Goal: Information Seeking & Learning: Learn about a topic

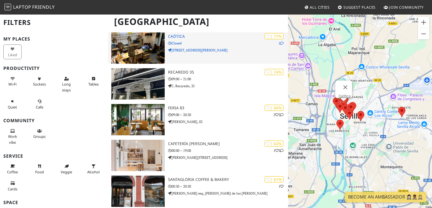
scroll to position [127, 0]
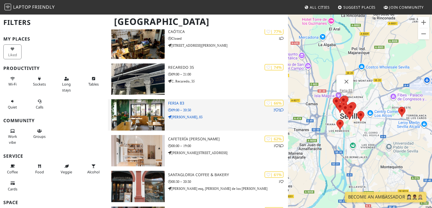
click at [171, 101] on h3 "Feria 83" at bounding box center [228, 103] width 120 height 5
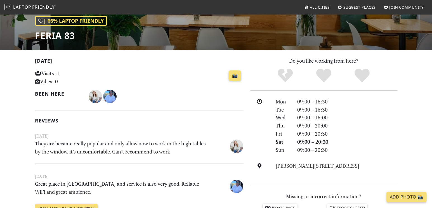
scroll to position [82, 0]
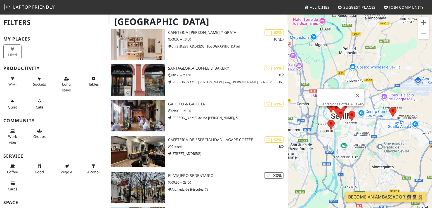
scroll to position [234, 0]
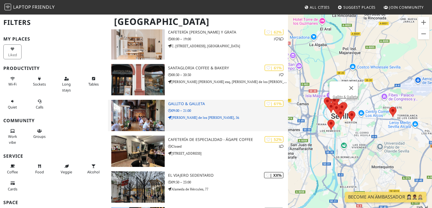
click at [138, 116] on img at bounding box center [137, 115] width 53 height 31
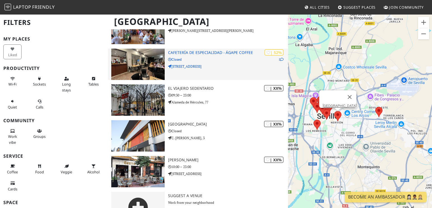
scroll to position [322, 0]
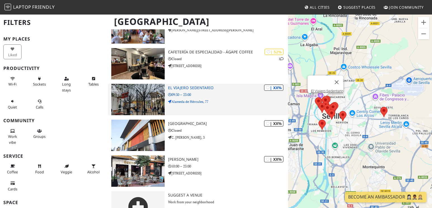
click at [138, 92] on img at bounding box center [137, 99] width 53 height 31
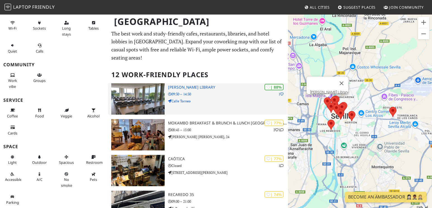
click at [151, 106] on img at bounding box center [137, 98] width 53 height 31
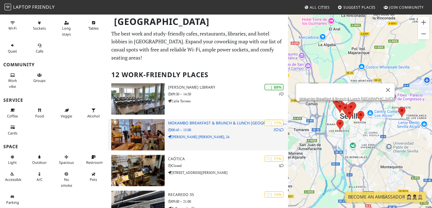
click at [145, 134] on img at bounding box center [137, 134] width 53 height 31
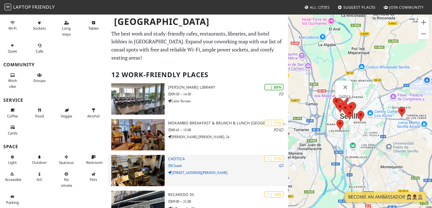
click at [140, 155] on img at bounding box center [137, 170] width 53 height 31
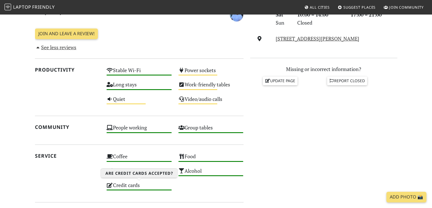
scroll to position [191, 0]
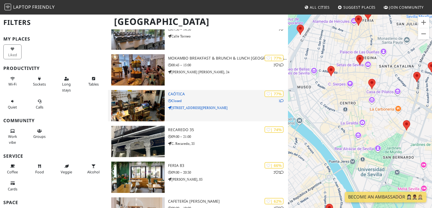
scroll to position [66, 0]
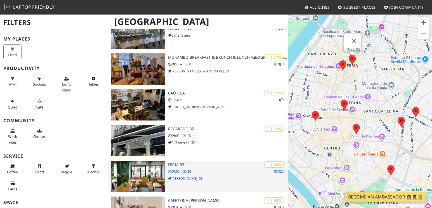
click at [183, 166] on div "| 66% 2 2 Feria 83 09:00 – 20:30 C. Feria, 83" at bounding box center [228, 176] width 120 height 31
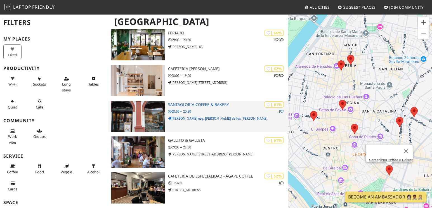
scroll to position [198, 0]
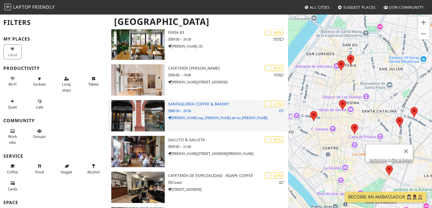
click at [151, 113] on img at bounding box center [137, 115] width 53 height 31
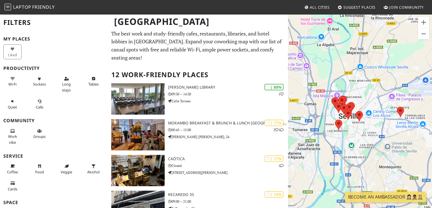
click at [364, 99] on div "To navigate, press the arrow keys." at bounding box center [360, 118] width 144 height 208
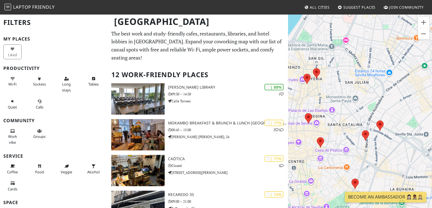
drag, startPoint x: 310, startPoint y: 156, endPoint x: 432, endPoint y: 75, distance: 146.3
click at [432, 75] on div "To navigate, press the arrow keys." at bounding box center [360, 118] width 144 height 208
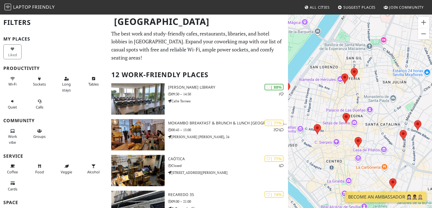
drag, startPoint x: 321, startPoint y: 98, endPoint x: 360, endPoint y: 97, distance: 38.6
click at [360, 97] on div "To navigate, press the arrow keys." at bounding box center [360, 118] width 144 height 208
